Goal: Navigation & Orientation: Find specific page/section

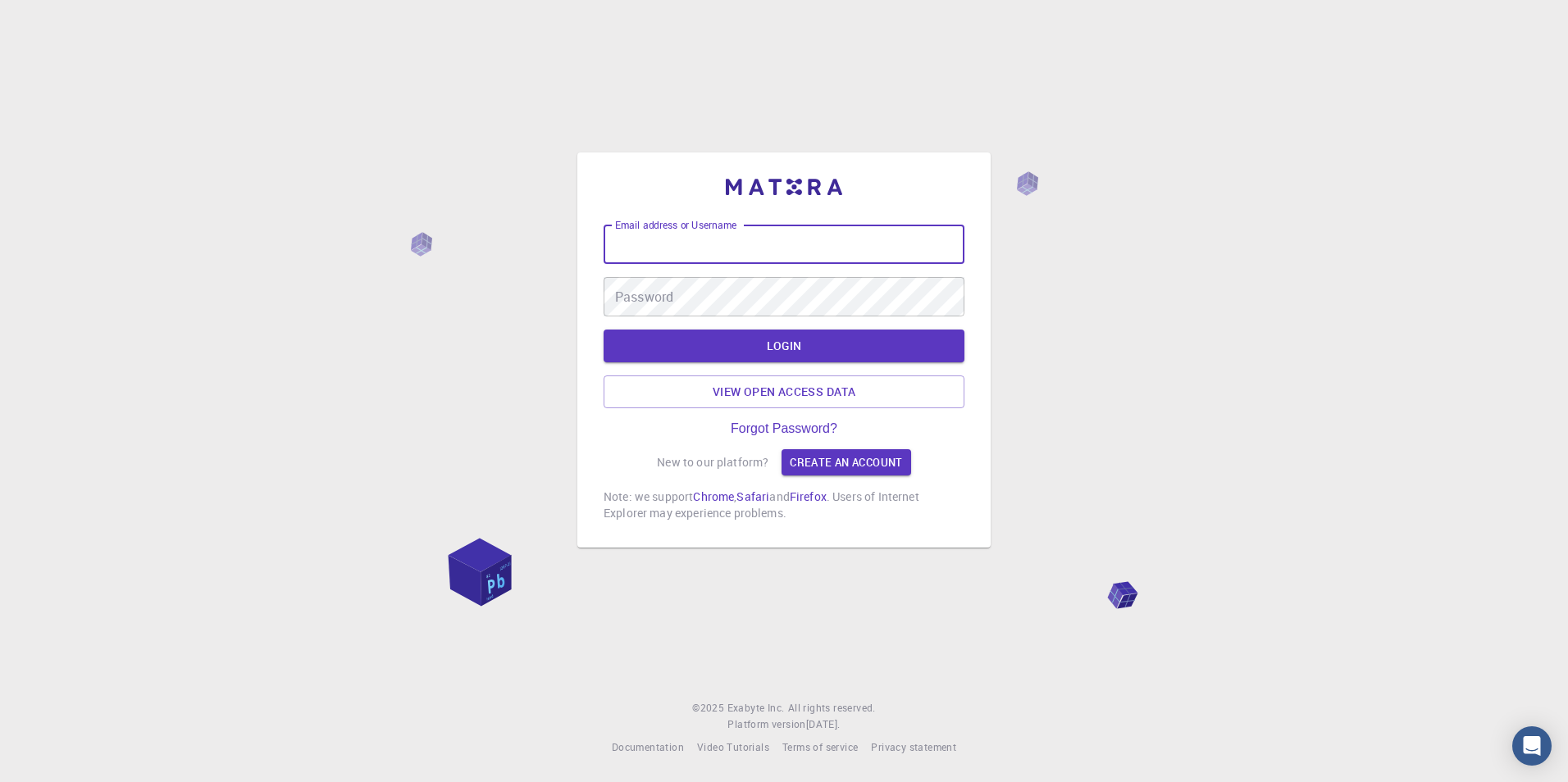
click at [813, 239] on input "Email address or Username" at bounding box center [783, 244] width 361 height 39
click at [812, 247] on input "Email address or Username" at bounding box center [783, 244] width 361 height 39
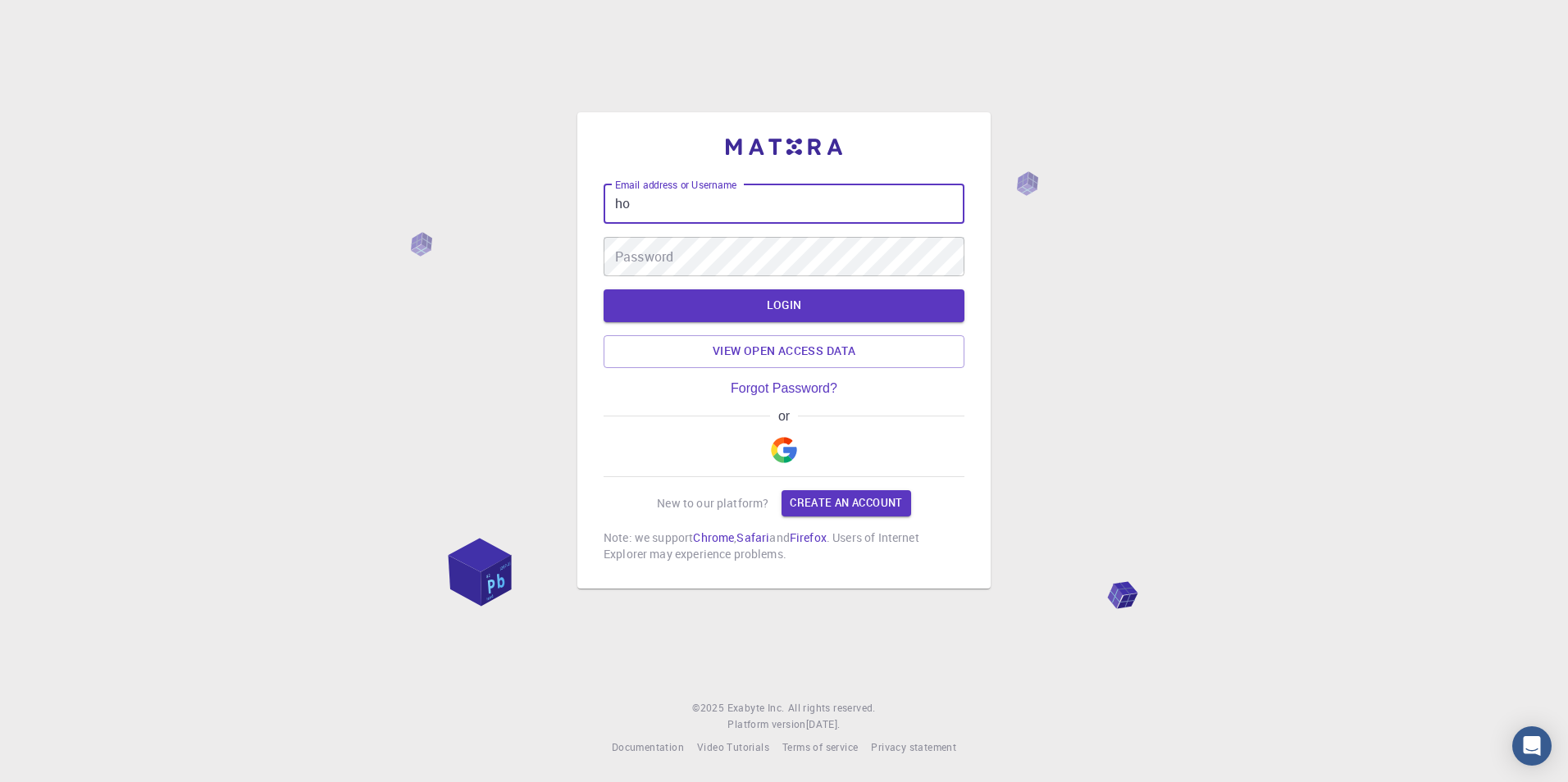
type input "h"
click at [797, 448] on button "button" at bounding box center [784, 451] width 39 height 53
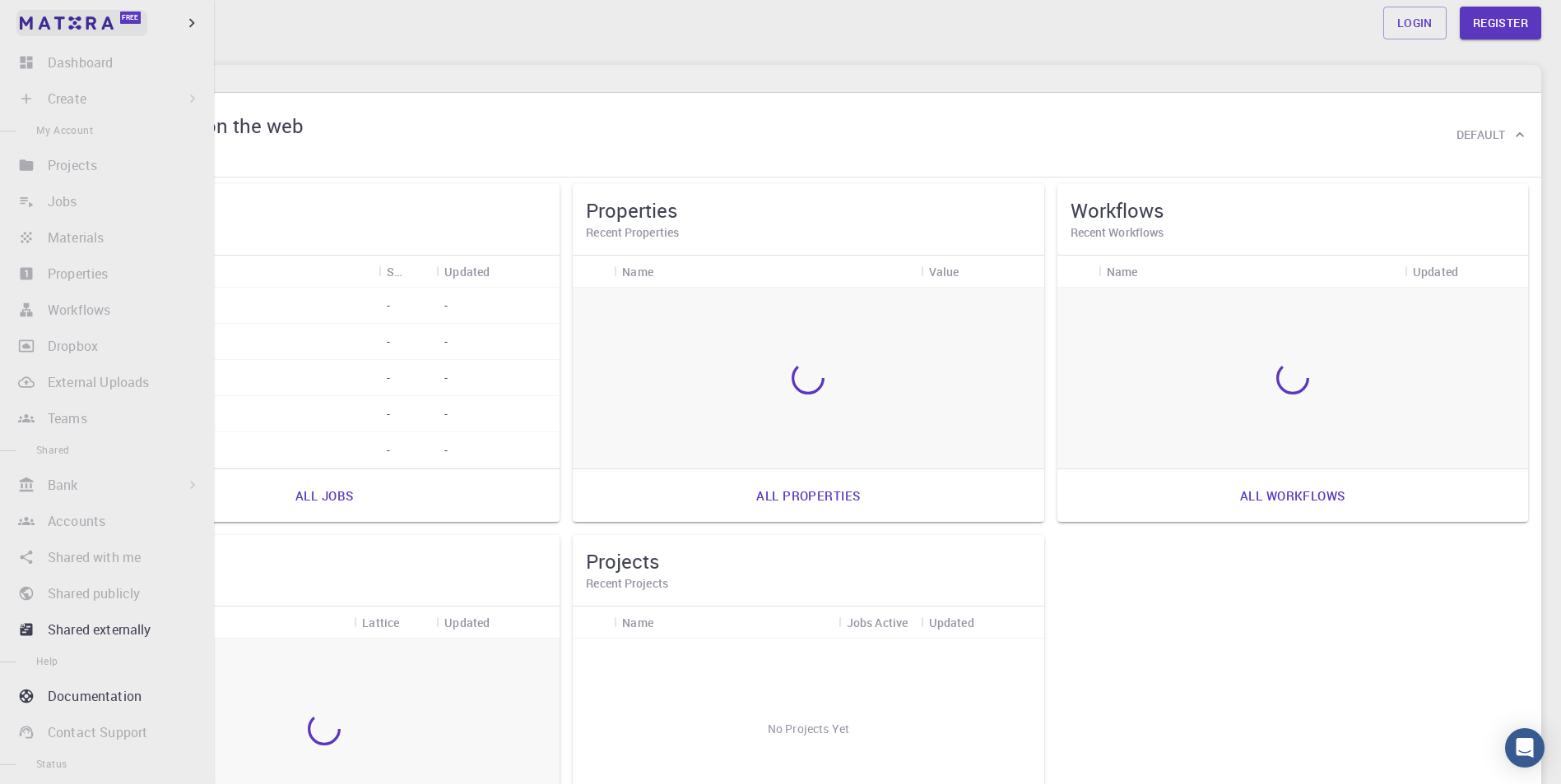
click at [28, 32] on link "Free" at bounding box center [81, 23] width 130 height 26
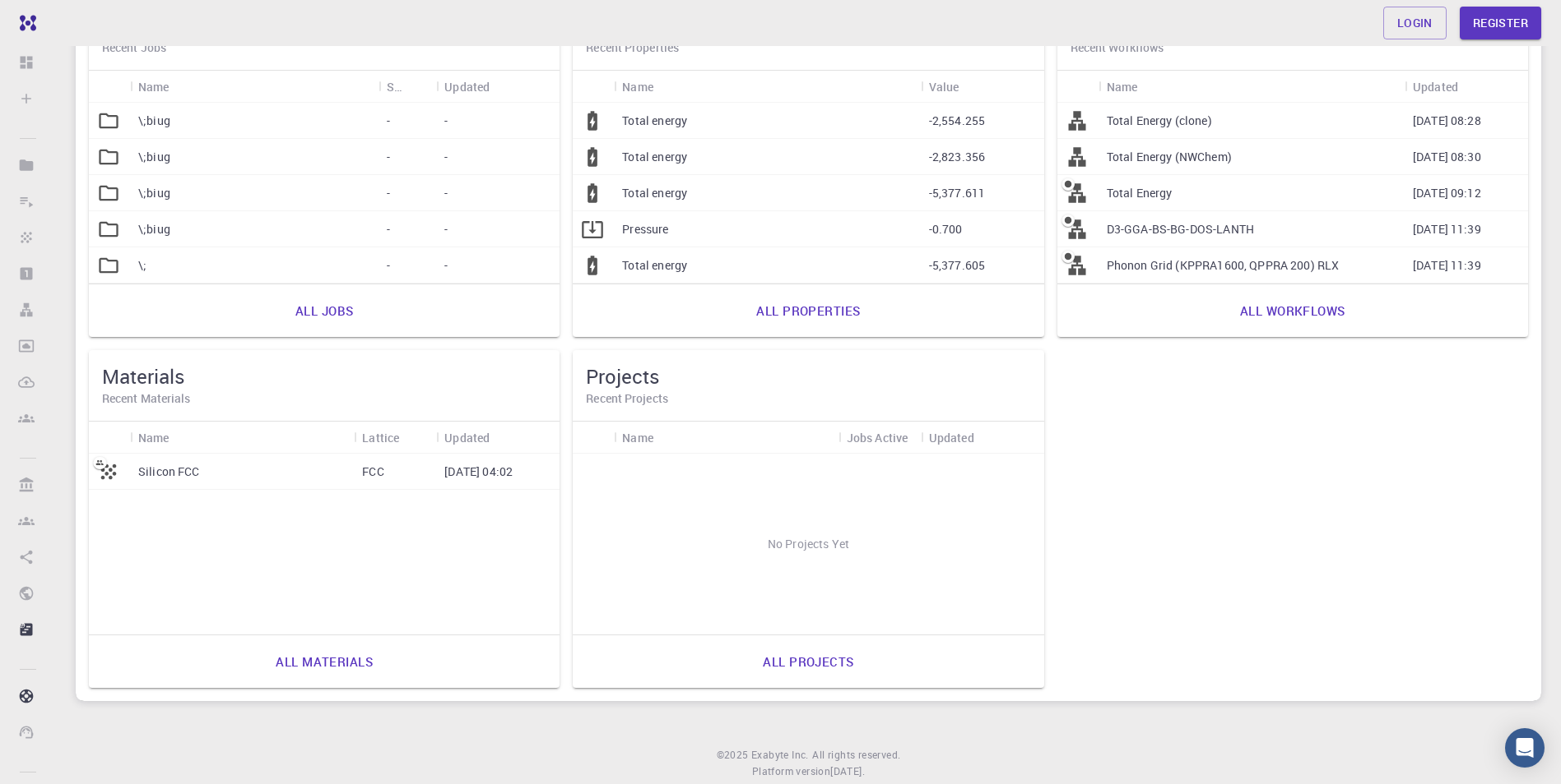
scroll to position [230, 0]
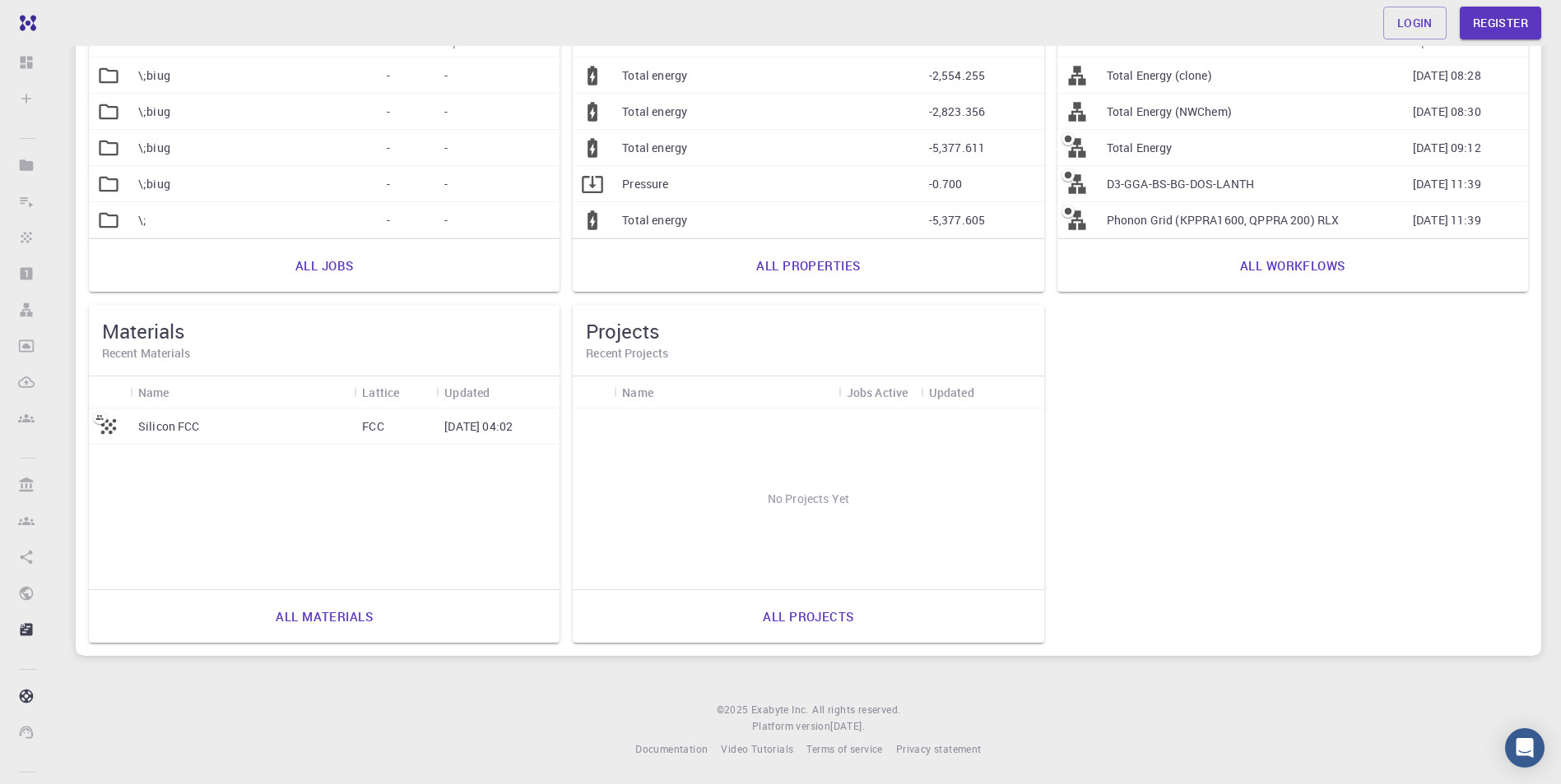
click at [1339, 269] on link "All workflows" at bounding box center [1292, 266] width 141 height 39
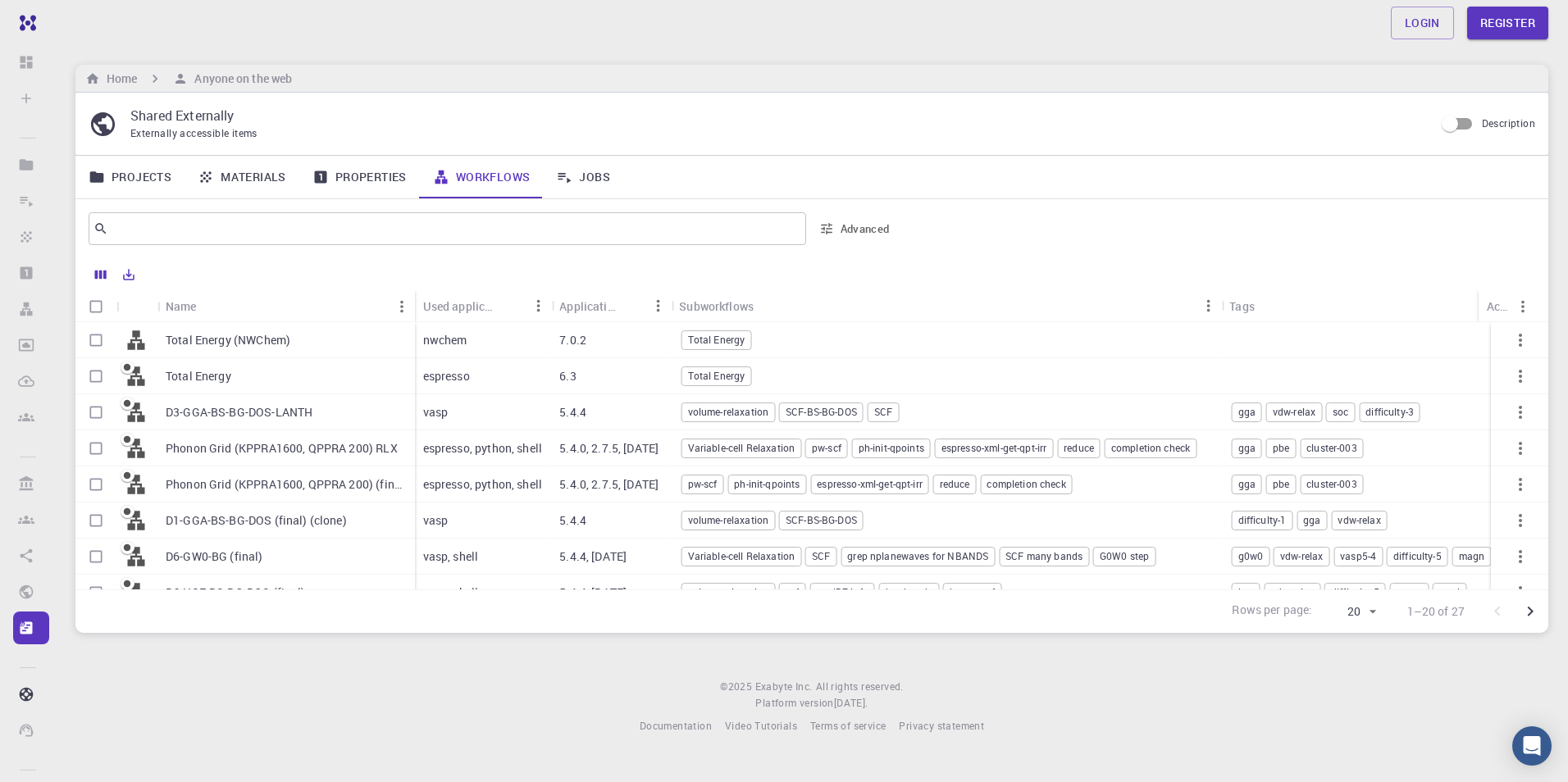
click at [525, 437] on div "espresso, python, shell" at bounding box center [484, 448] width 137 height 36
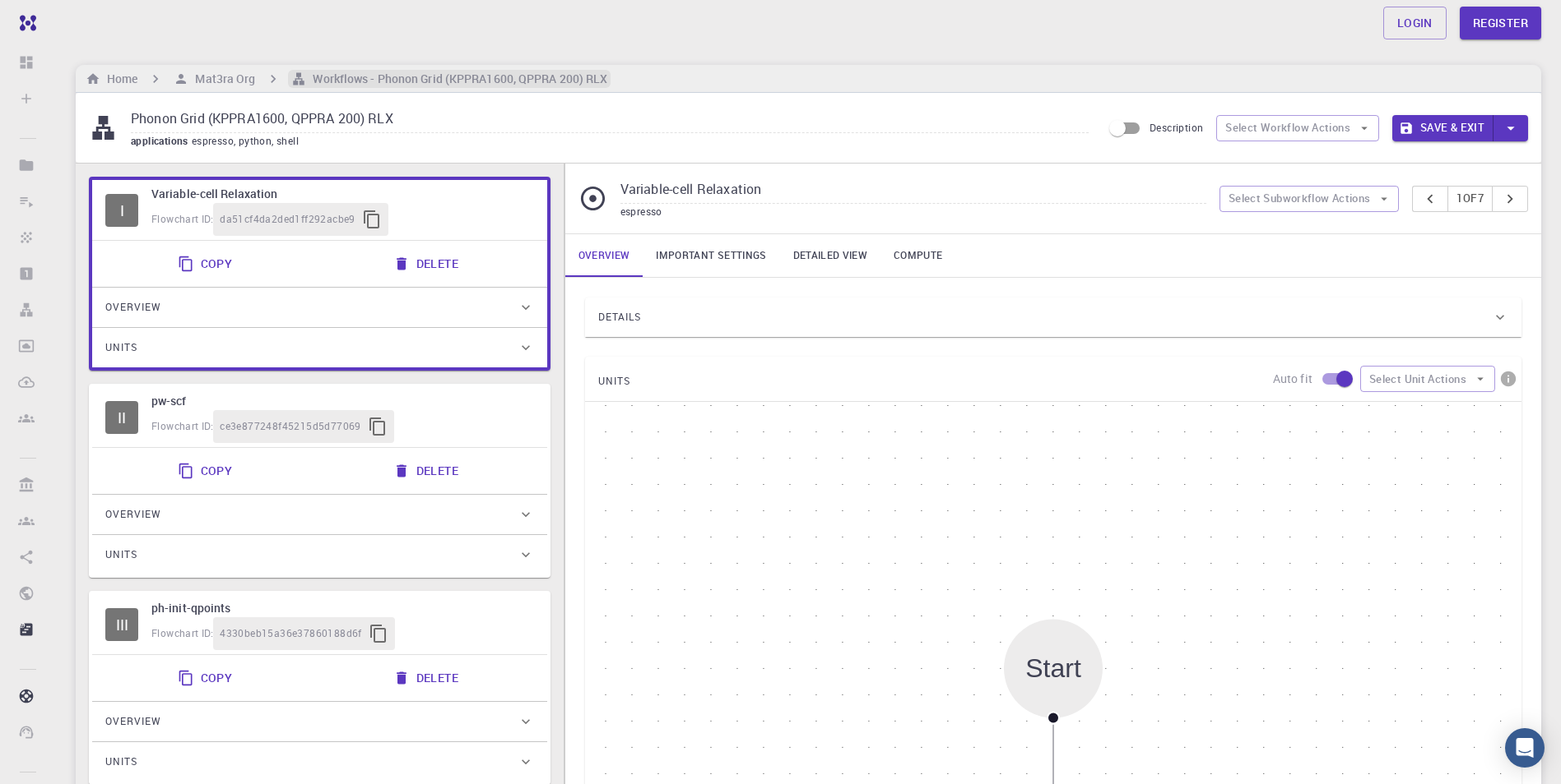
click at [361, 79] on h6 "Workflows - Phonon Grid (KPPRA1600, QPPRA 200) RLX" at bounding box center [456, 78] width 301 height 18
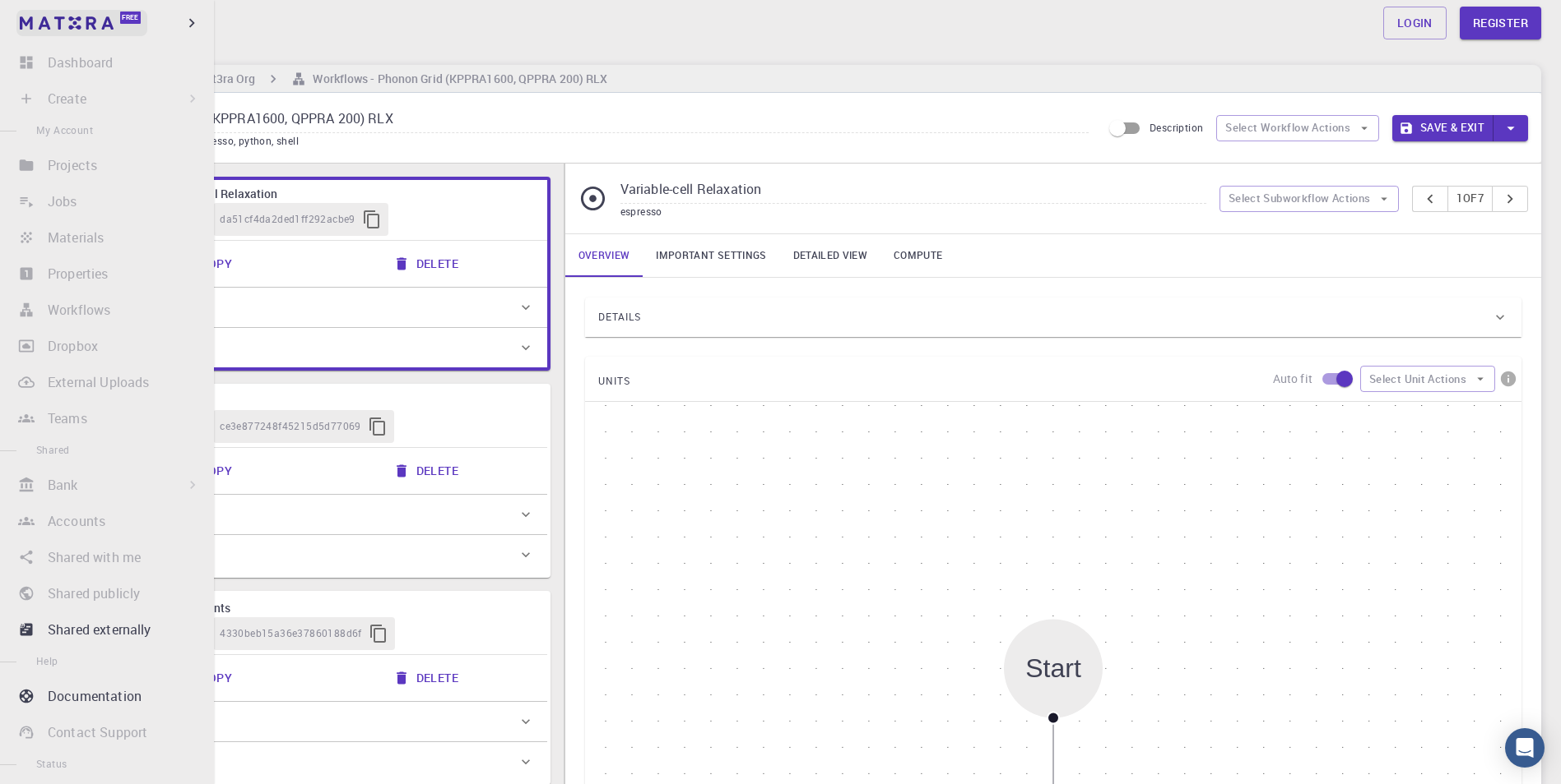
click at [72, 23] on img at bounding box center [67, 23] width 94 height 13
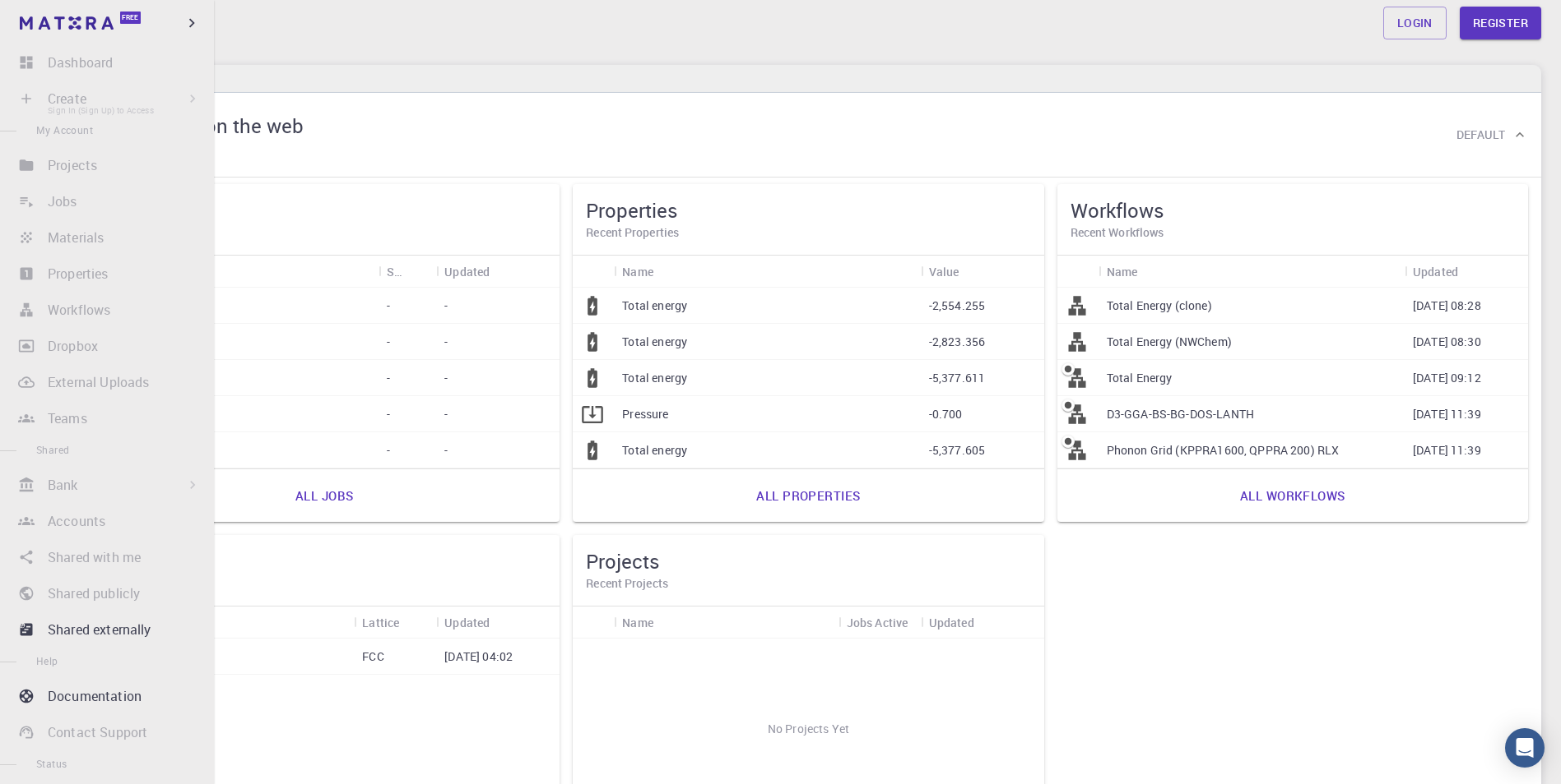
click at [115, 107] on li "Create Sign In (Sign Up) to Access New Job New Material Create Material Upload …" at bounding box center [107, 99] width 214 height 33
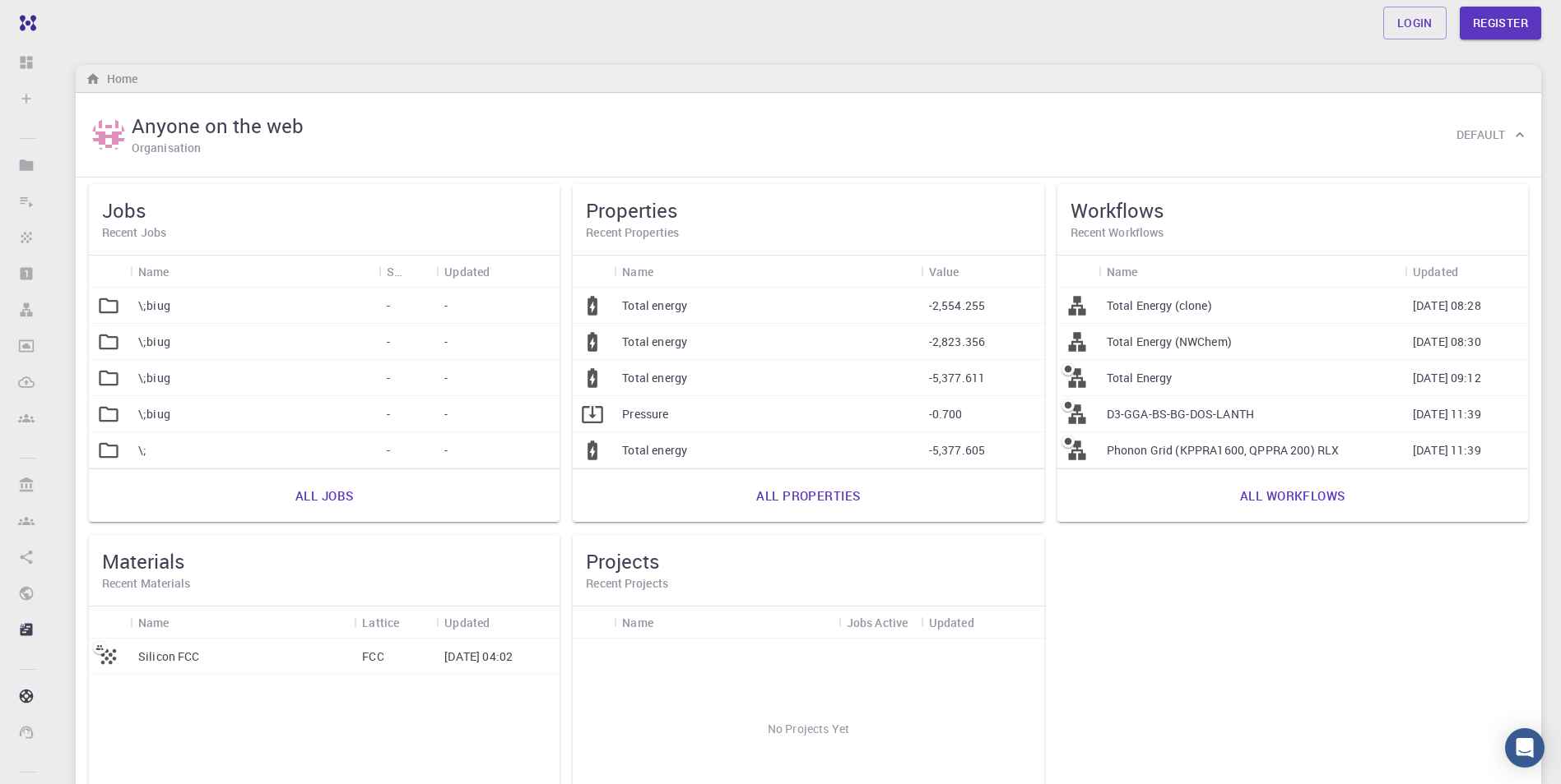
click at [1427, 41] on div "Login Register" at bounding box center [808, 23] width 1544 height 46
click at [1427, 23] on link "Login" at bounding box center [1414, 24] width 64 height 33
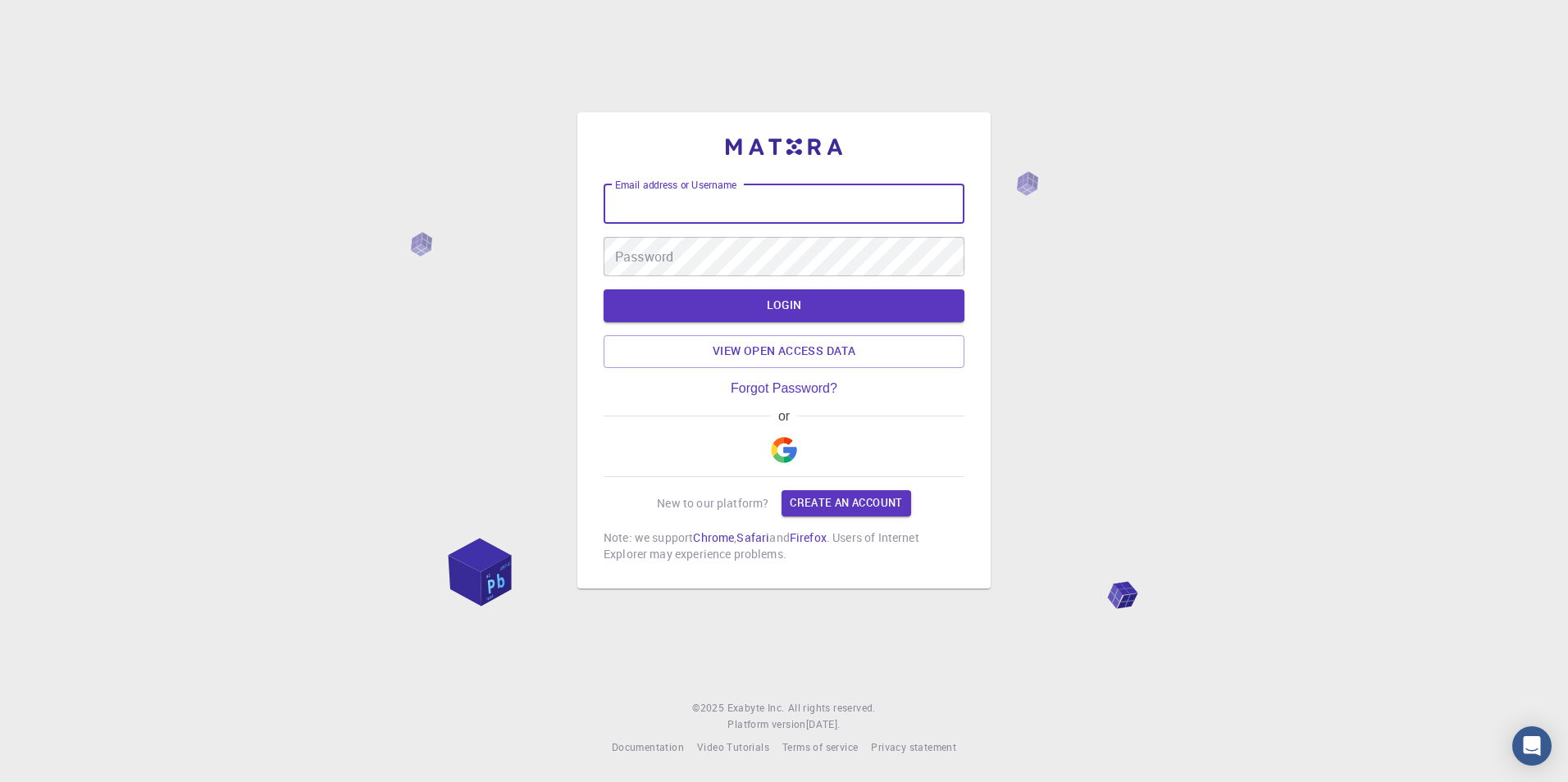
click at [806, 216] on input "Email address or Username" at bounding box center [783, 204] width 361 height 39
click at [794, 205] on input "Email address or Username" at bounding box center [783, 204] width 361 height 39
click at [776, 451] on div "or" at bounding box center [783, 444] width 361 height 68
click at [800, 445] on div "or" at bounding box center [783, 444] width 361 height 68
click at [786, 446] on button "button" at bounding box center [784, 451] width 39 height 53
